Goal: Information Seeking & Learning: Check status

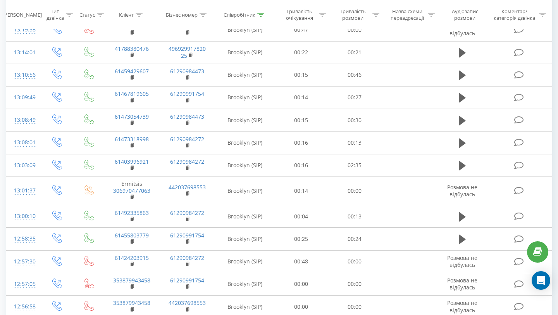
scroll to position [12, 0]
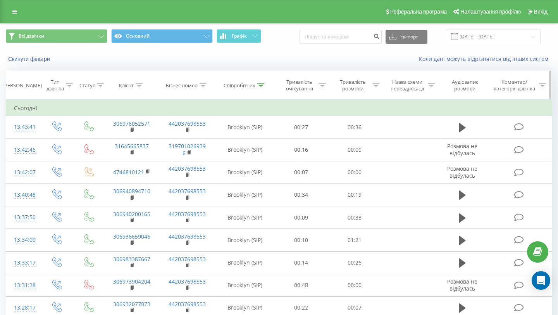
click at [233, 85] on div "Співробітник" at bounding box center [240, 85] width 32 height 7
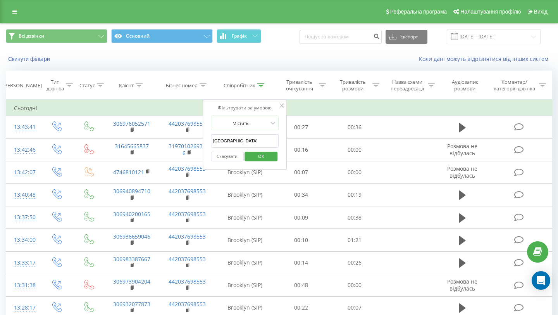
click at [218, 140] on input "[GEOGRAPHIC_DATA]" at bounding box center [245, 141] width 68 height 14
click at [251, 156] on span "OK" at bounding box center [261, 156] width 22 height 12
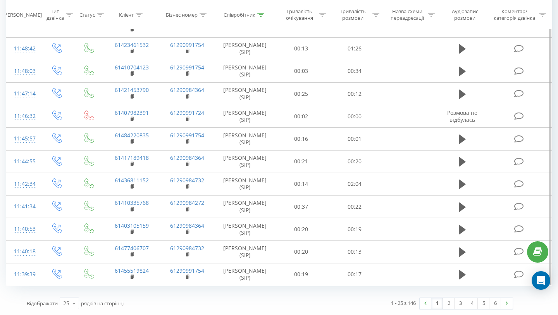
scroll to position [49, 0]
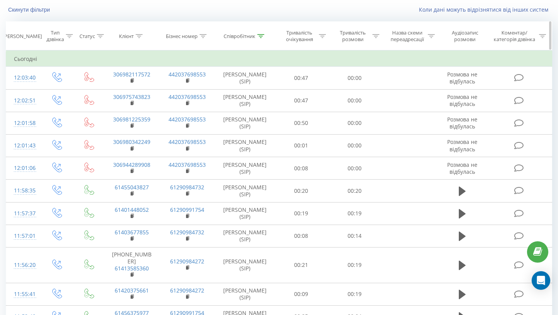
click at [238, 35] on div "Співробітник" at bounding box center [240, 36] width 32 height 7
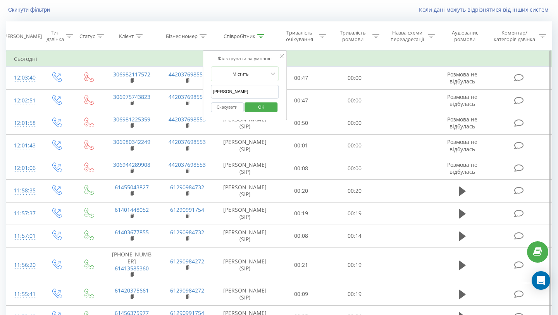
click at [219, 93] on input "[PERSON_NAME]" at bounding box center [245, 92] width 68 height 14
click at [247, 110] on button "OK" at bounding box center [261, 107] width 33 height 10
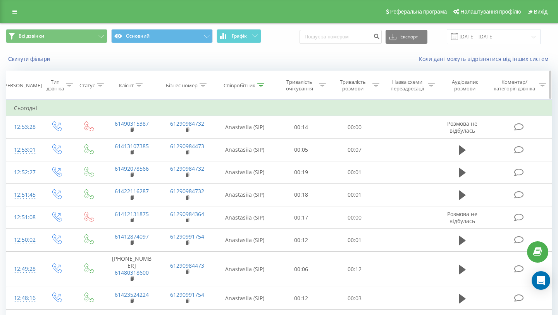
click at [236, 84] on div "Співробітник" at bounding box center [240, 85] width 32 height 7
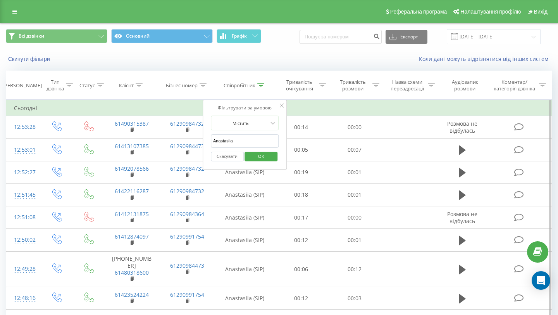
click at [218, 143] on input "Anastasiia" at bounding box center [245, 141] width 68 height 14
type input "[GEOGRAPHIC_DATA]"
click at [250, 154] on button "OK" at bounding box center [261, 156] width 33 height 10
